Goal: Task Accomplishment & Management: Manage account settings

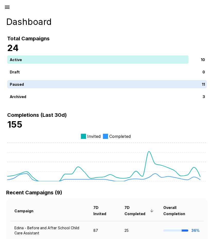
click at [7, 6] on icon "button" at bounding box center [7, 7] width 5 height 3
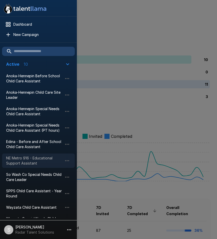
click at [19, 161] on span "NE Metro 916 - Educational Support Assistant" at bounding box center [34, 161] width 56 height 10
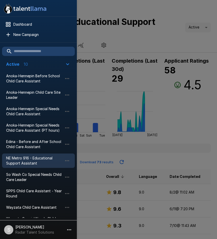
click at [129, 5] on div at bounding box center [108, 119] width 217 height 239
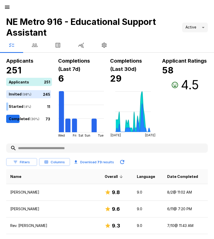
click at [39, 46] on button "button" at bounding box center [34, 45] width 23 height 14
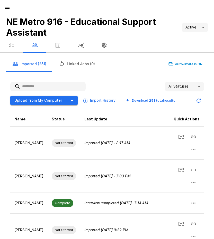
click at [36, 84] on input "text" at bounding box center [47, 86] width 75 height 9
click at [49, 87] on input "text" at bounding box center [47, 86] width 75 height 9
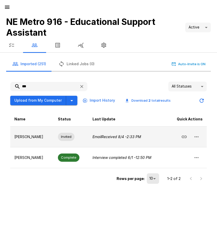
click at [195, 135] on icon "button" at bounding box center [197, 137] width 6 height 6
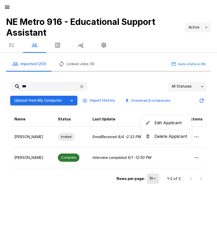
click at [164, 136] on span "Delete Applicant" at bounding box center [171, 136] width 33 height 6
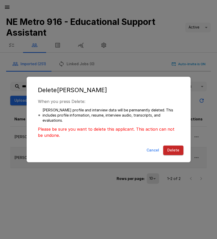
click at [173, 149] on button "Delete" at bounding box center [174, 150] width 20 height 9
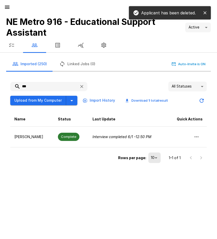
drag, startPoint x: 38, startPoint y: 86, endPoint x: 20, endPoint y: 84, distance: 18.5
click at [21, 86] on input "***" at bounding box center [42, 86] width 65 height 9
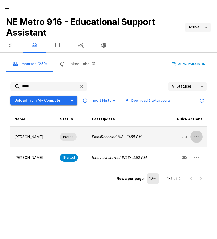
click at [198, 137] on icon "button" at bounding box center [197, 137] width 6 height 6
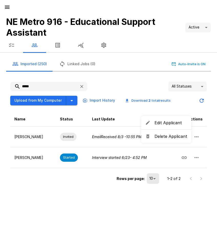
click at [176, 138] on span "Delete Applicant" at bounding box center [171, 136] width 33 height 6
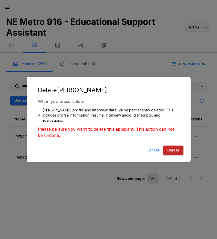
click at [172, 150] on button "Delete" at bounding box center [174, 150] width 20 height 9
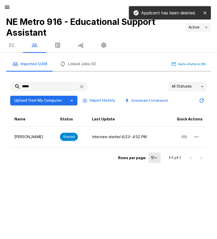
drag, startPoint x: 35, startPoint y: 84, endPoint x: 16, endPoint y: 83, distance: 18.7
click at [16, 84] on input "*****" at bounding box center [42, 86] width 65 height 9
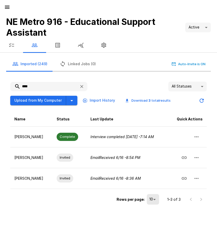
click at [14, 86] on input "****" at bounding box center [42, 86] width 65 height 9
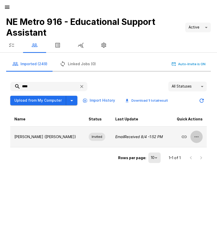
click at [200, 138] on button "button" at bounding box center [197, 137] width 12 height 12
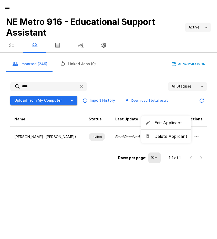
click at [167, 135] on span "Delete Applicant" at bounding box center [171, 136] width 33 height 6
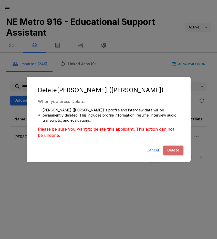
click at [177, 148] on button "Delete" at bounding box center [174, 150] width 20 height 9
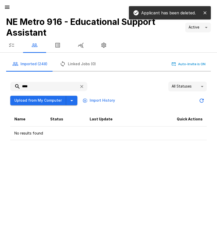
click at [16, 87] on input "****" at bounding box center [42, 86] width 65 height 9
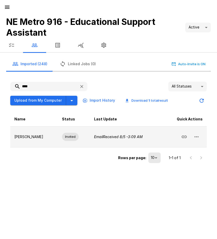
click at [201, 138] on button "button" at bounding box center [197, 137] width 12 height 12
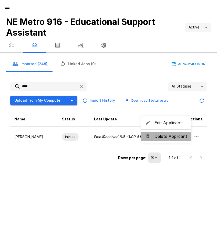
click at [172, 137] on span "Delete Applicant" at bounding box center [171, 136] width 33 height 6
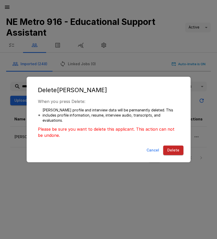
click at [174, 149] on button "Delete" at bounding box center [174, 150] width 20 height 9
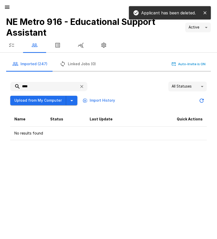
drag, startPoint x: 31, startPoint y: 87, endPoint x: 14, endPoint y: 87, distance: 17.2
click at [14, 87] on input "****" at bounding box center [42, 86] width 65 height 9
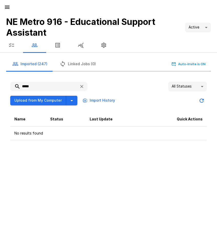
type input "*****"
click at [11, 45] on icon "button" at bounding box center [11, 45] width 6 height 6
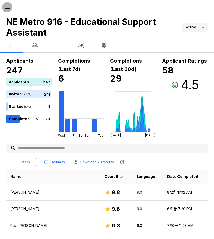
click at [6, 10] on icon "button" at bounding box center [7, 7] width 6 height 6
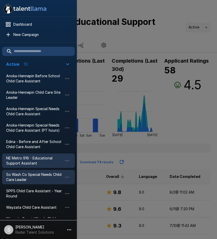
scroll to position [26, 0]
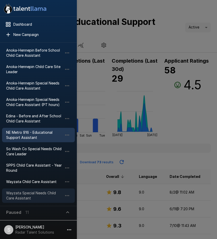
click at [28, 191] on div "Wayzata Special Needs Child Care Assistant" at bounding box center [38, 195] width 73 height 14
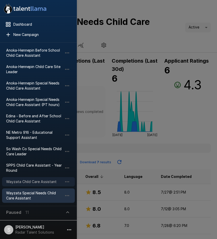
click at [28, 181] on span "Wayzata Child Care Assistant" at bounding box center [34, 181] width 56 height 5
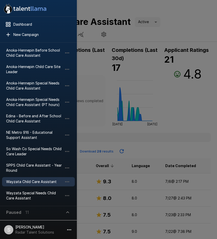
click at [39, 182] on span "Wayzata Child Care Assistant" at bounding box center [34, 181] width 56 height 5
click at [176, 102] on div at bounding box center [108, 119] width 217 height 239
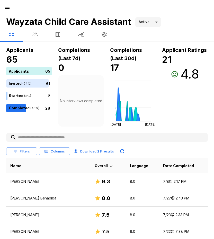
click at [34, 36] on icon "button" at bounding box center [35, 35] width 6 height 4
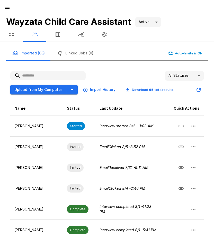
click at [52, 77] on input "text" at bounding box center [47, 75] width 75 height 9
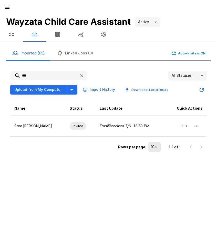
drag, startPoint x: 31, startPoint y: 75, endPoint x: 12, endPoint y: 75, distance: 18.7
click at [12, 75] on input "***" at bounding box center [42, 75] width 65 height 9
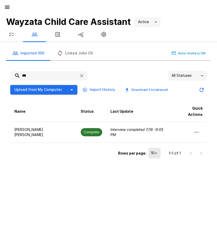
type input "***"
click at [7, 7] on icon "button" at bounding box center [7, 7] width 5 height 3
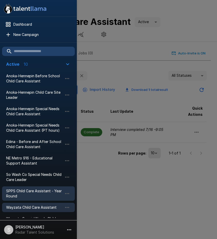
scroll to position [26, 0]
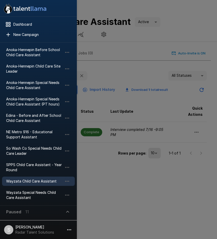
click at [123, 197] on div at bounding box center [108, 119] width 217 height 239
